Goal: Contribute content: Add original content to the website for others to see

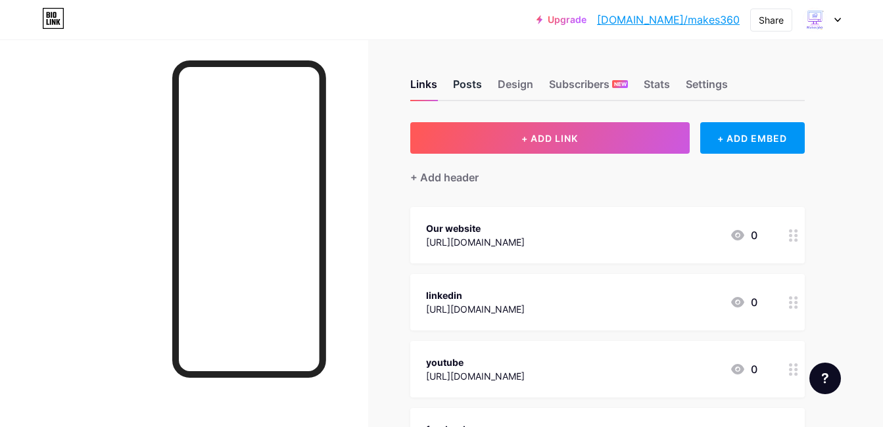
click at [473, 81] on div "Posts" at bounding box center [467, 88] width 29 height 24
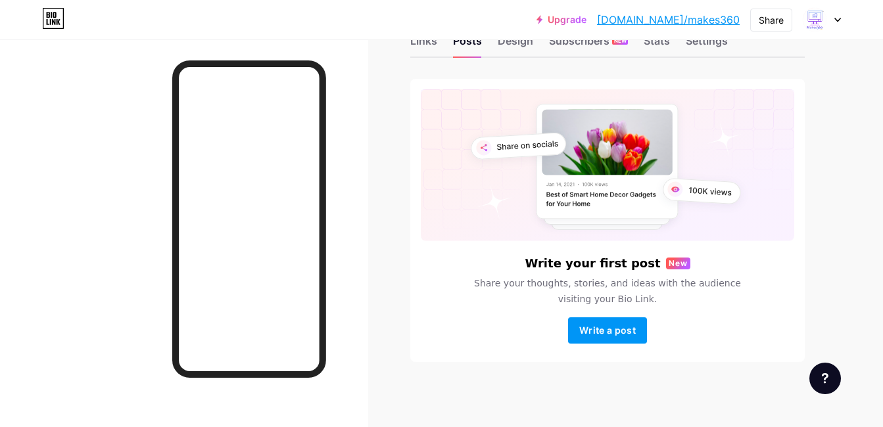
scroll to position [44, 0]
click at [611, 331] on span "Write a post" at bounding box center [607, 329] width 57 height 11
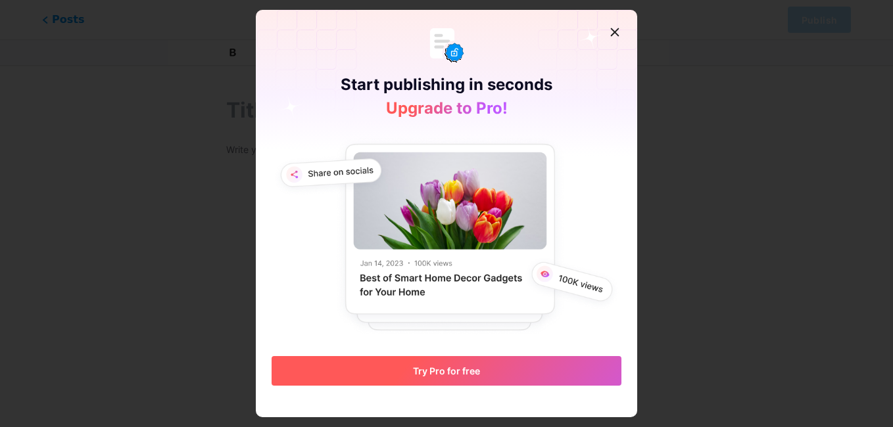
click at [490, 370] on button "Try Pro for free" at bounding box center [446, 371] width 350 height 30
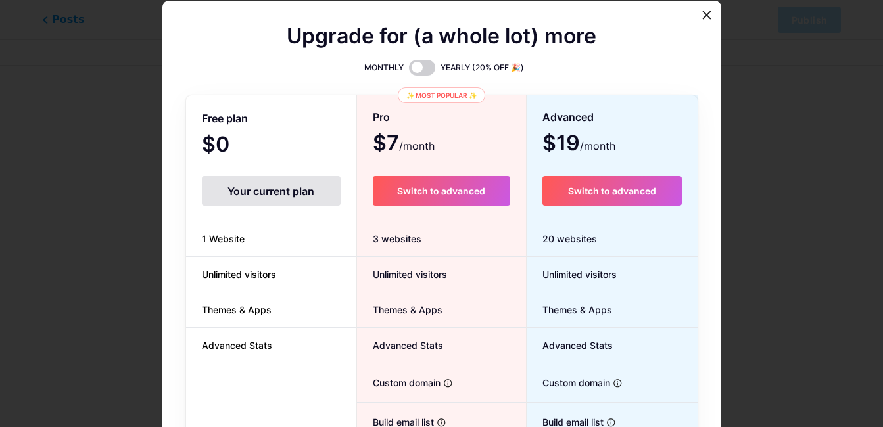
drag, startPoint x: 264, startPoint y: 195, endPoint x: 271, endPoint y: 204, distance: 12.2
click at [264, 195] on div "Your current plan" at bounding box center [271, 191] width 139 height 30
click at [280, 191] on div "Your current plan" at bounding box center [271, 191] width 139 height 30
click at [248, 189] on div "Your current plan" at bounding box center [271, 191] width 139 height 30
click at [709, 16] on icon at bounding box center [706, 15] width 11 height 11
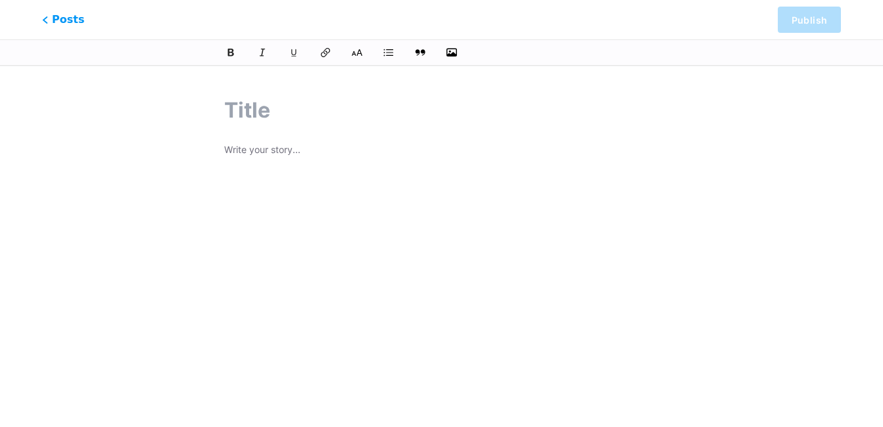
click at [245, 108] on input "text" at bounding box center [441, 111] width 435 height 32
paste input "Expert Mobile App Development Services"
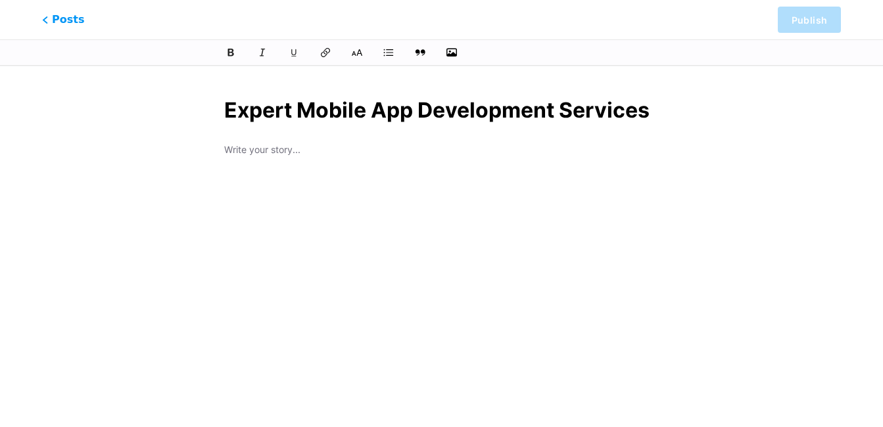
type input "Expert Mobile App Development Services"
type input "expert-mobile-app-development-services"
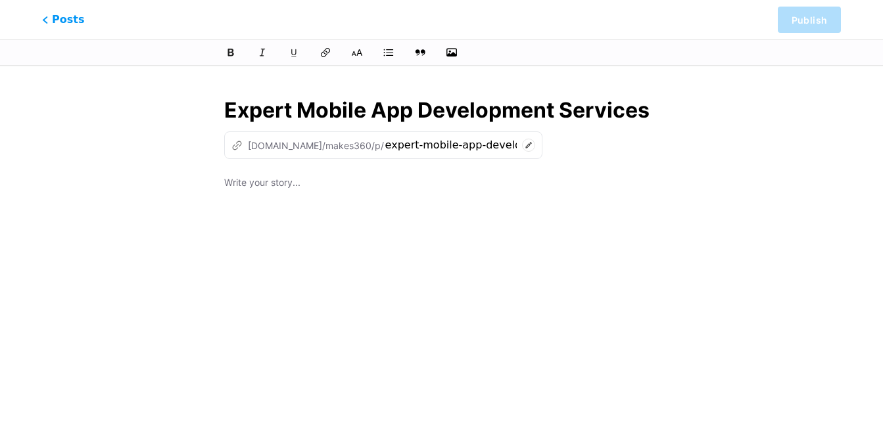
drag, startPoint x: 262, startPoint y: 164, endPoint x: 260, endPoint y: 177, distance: 13.3
click at [261, 164] on div "Expert Mobile App Development Services z [DOMAIN_NAME]/makes360/p/ expert-mobil…" at bounding box center [442, 302] width 472 height 446
click at [665, 147] on div "Expert Mobile App Development Services z [DOMAIN_NAME]/makes360/p/ expert-mobil…" at bounding box center [442, 302] width 472 height 446
click at [247, 183] on p at bounding box center [441, 184] width 435 height 18
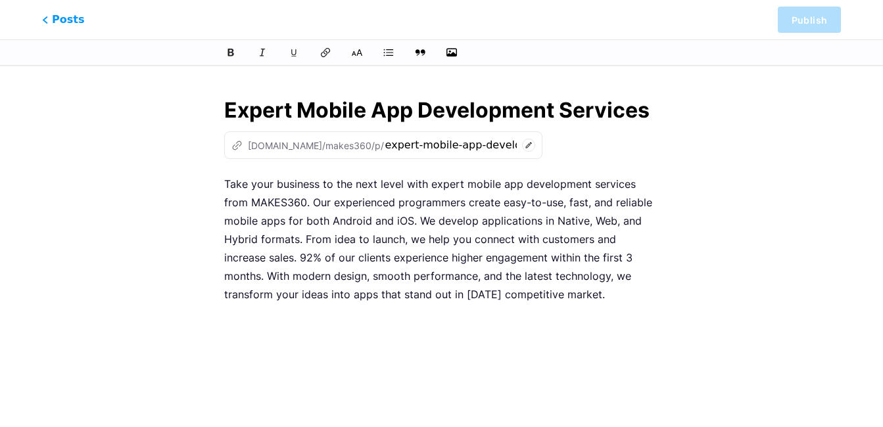
drag, startPoint x: 474, startPoint y: 216, endPoint x: 465, endPoint y: 212, distance: 10.0
click at [475, 215] on p "Take your business to the next level with expert mobile app development service…" at bounding box center [441, 239] width 435 height 129
click at [407, 196] on p "Take your business to the next level with expert mobile app development service…" at bounding box center [441, 239] width 435 height 129
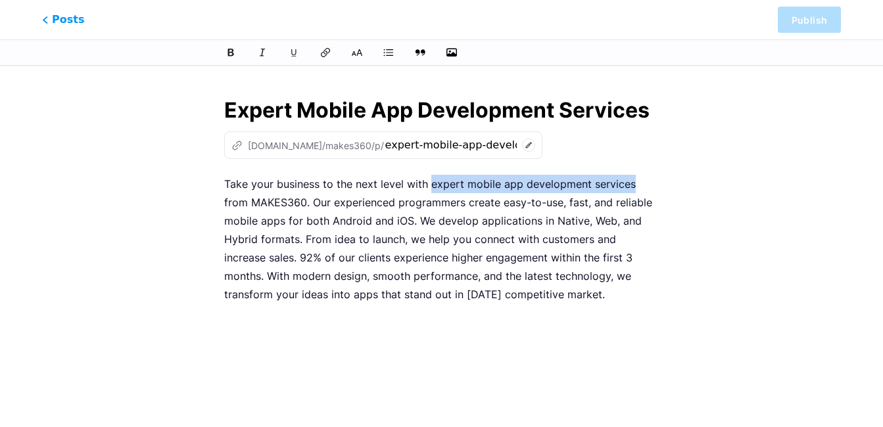
drag, startPoint x: 430, startPoint y: 181, endPoint x: 630, endPoint y: 186, distance: 200.5
click at [630, 186] on p "Take your business to the next level with expert mobile app development service…" at bounding box center [441, 239] width 435 height 129
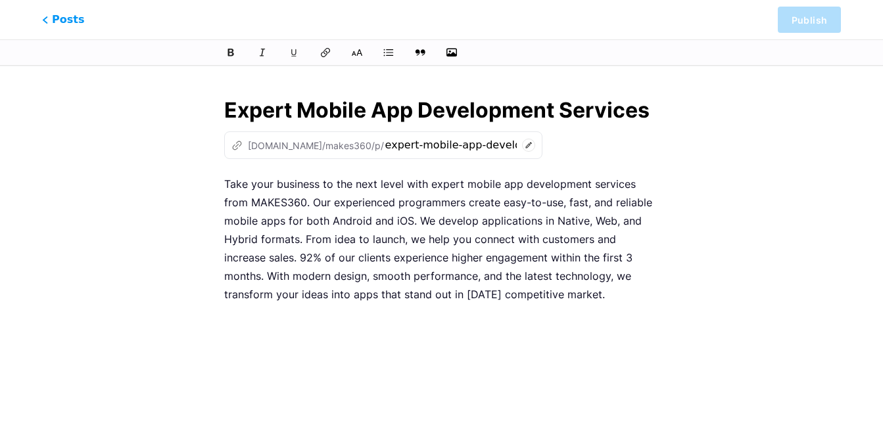
click at [219, 47] on div at bounding box center [441, 53] width 495 height 16
click at [228, 52] on icon at bounding box center [231, 52] width 8 height 9
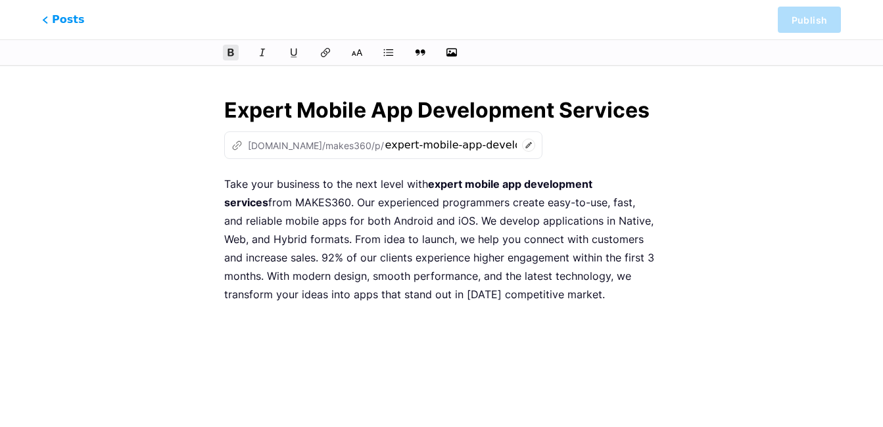
click at [292, 53] on icon at bounding box center [294, 53] width 10 height 10
click at [325, 52] on icon at bounding box center [325, 52] width 11 height 11
click at [516, 205] on p "Take your business to the next level with expert mobile app development service…" at bounding box center [441, 239] width 435 height 129
click at [499, 115] on input "Expert Mobile App Development Services" at bounding box center [441, 111] width 435 height 32
click at [470, 200] on p "Take your business to the next level with expert mobile app development service…" at bounding box center [441, 239] width 435 height 129
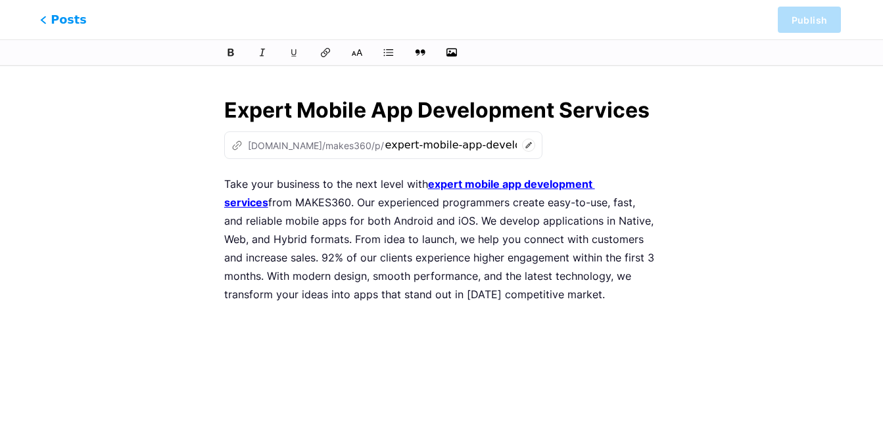
click at [46, 22] on icon at bounding box center [43, 20] width 7 height 8
